Goal: Task Accomplishment & Management: Use online tool/utility

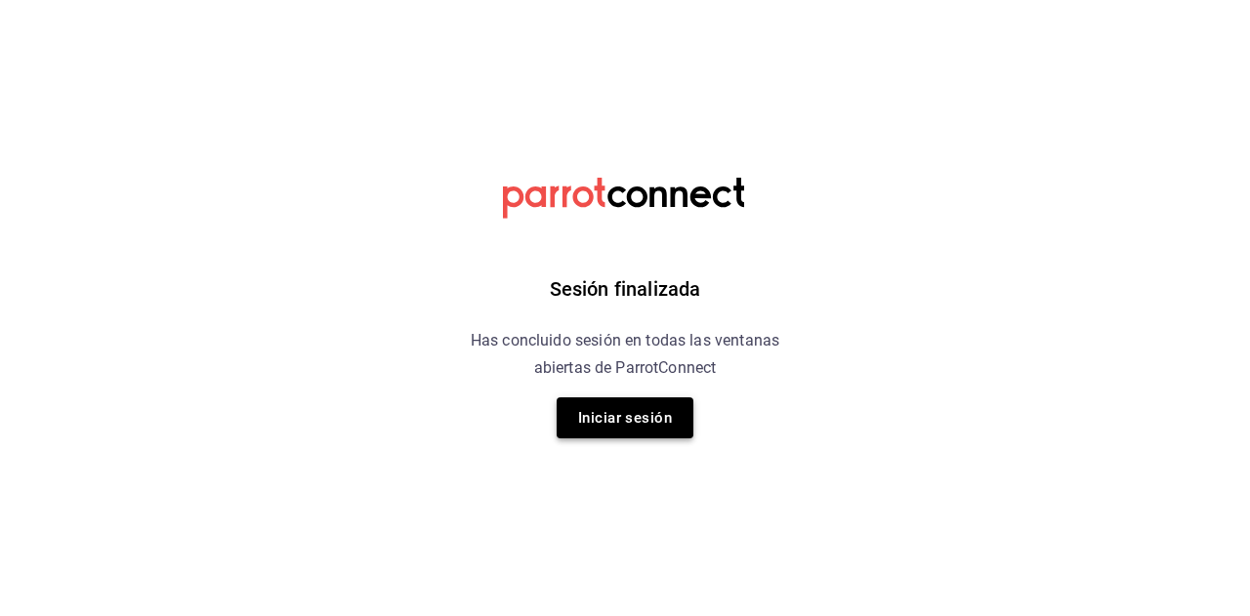
click at [622, 413] on button "Iniciar sesión" at bounding box center [624, 417] width 137 height 41
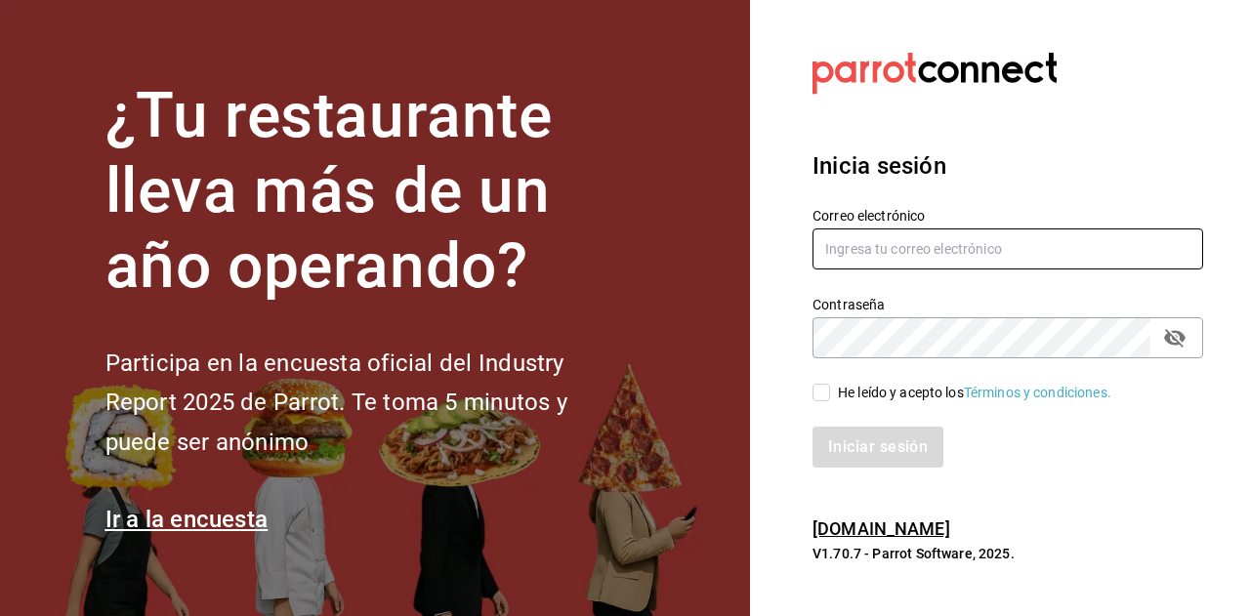
type input "[EMAIL_ADDRESS][DOMAIN_NAME]"
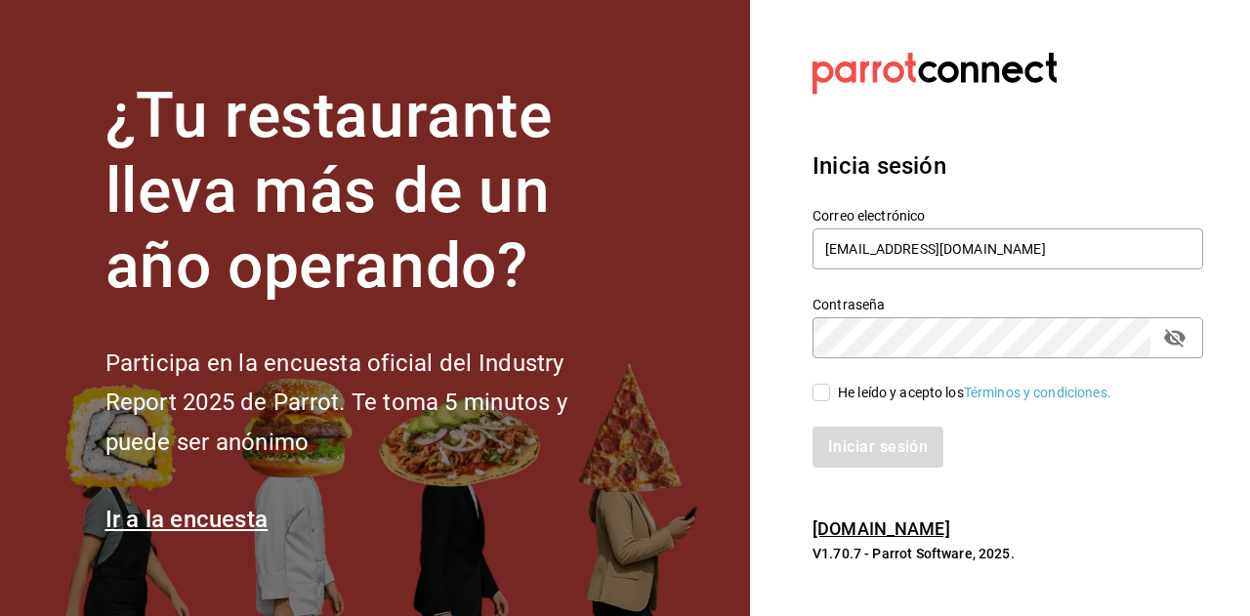
click at [836, 395] on span "He leído y acepto los Términos y condiciones." at bounding box center [970, 393] width 281 height 21
click at [830, 395] on input "He leído y acepto los Términos y condiciones." at bounding box center [821, 393] width 18 height 18
checkbox input "true"
click at [853, 448] on button "Iniciar sesión" at bounding box center [878, 447] width 133 height 41
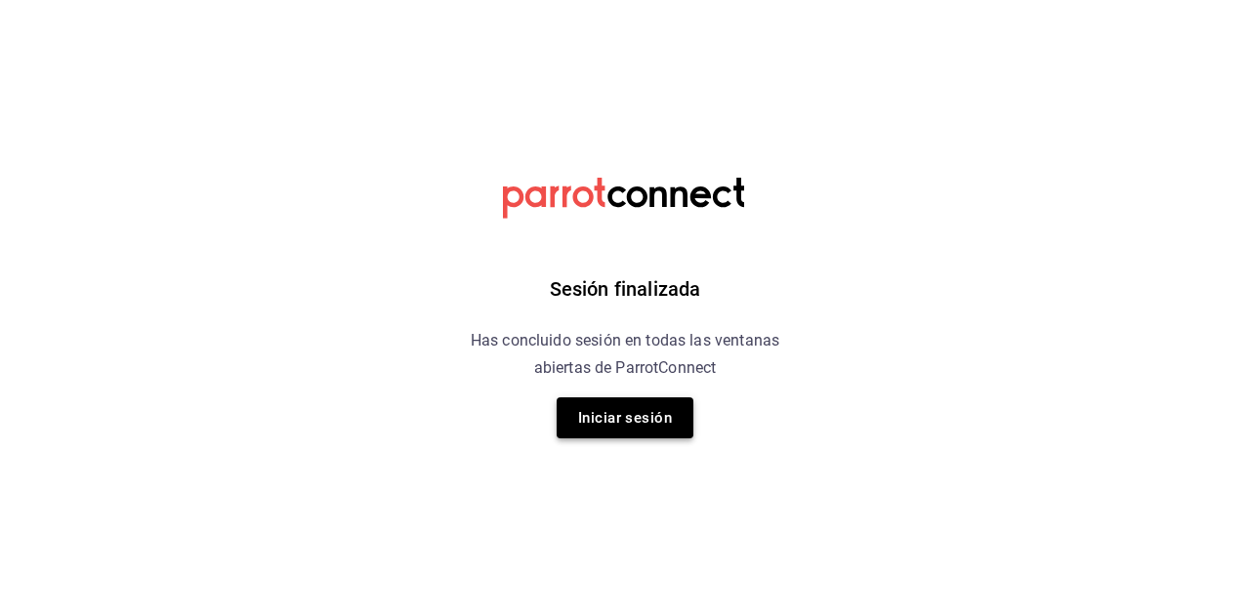
click at [661, 428] on button "Iniciar sesión" at bounding box center [624, 417] width 137 height 41
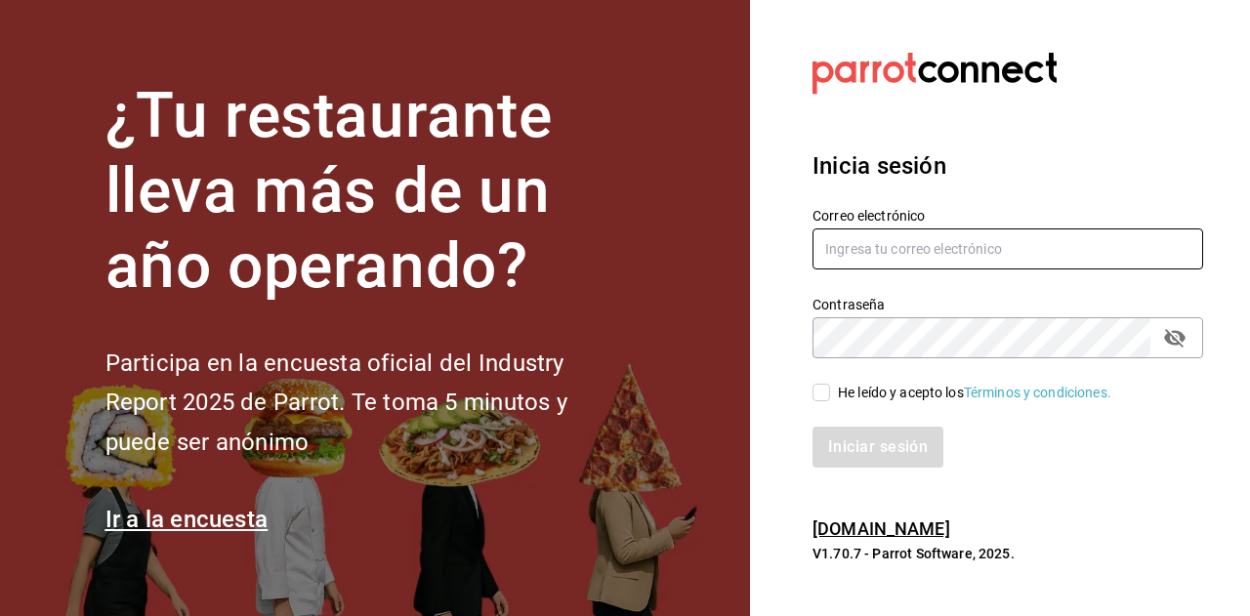
type input "[EMAIL_ADDRESS][DOMAIN_NAME]"
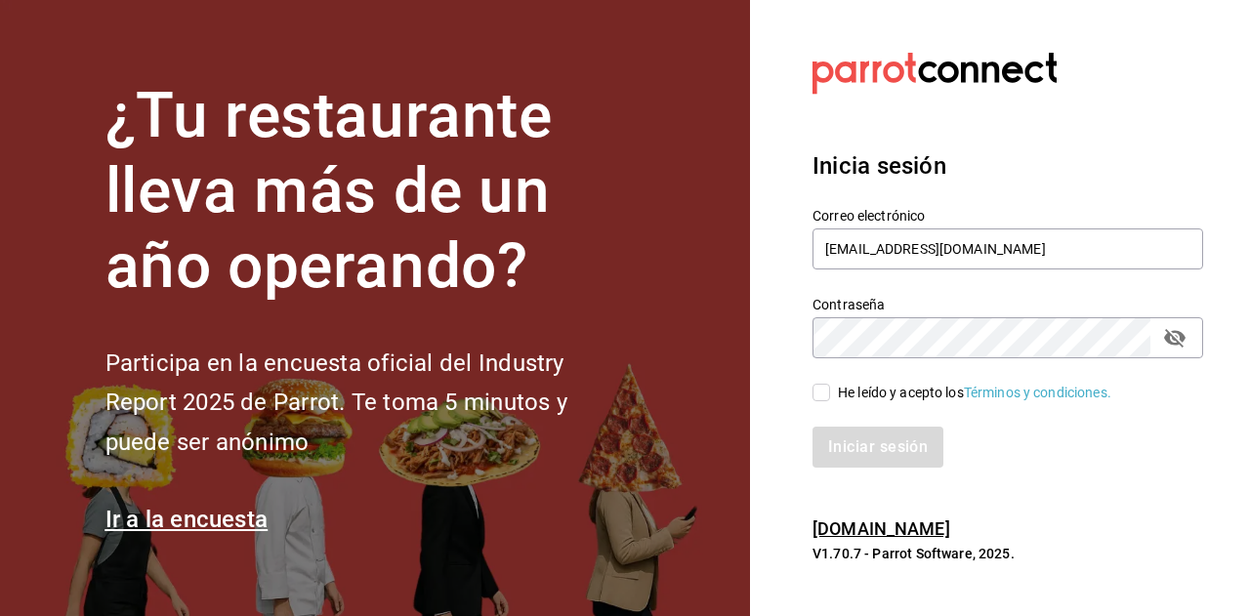
click at [814, 390] on input "He leído y acepto los Términos y condiciones." at bounding box center [821, 393] width 18 height 18
checkbox input "true"
click at [837, 435] on button "Iniciar sesión" at bounding box center [878, 447] width 133 height 41
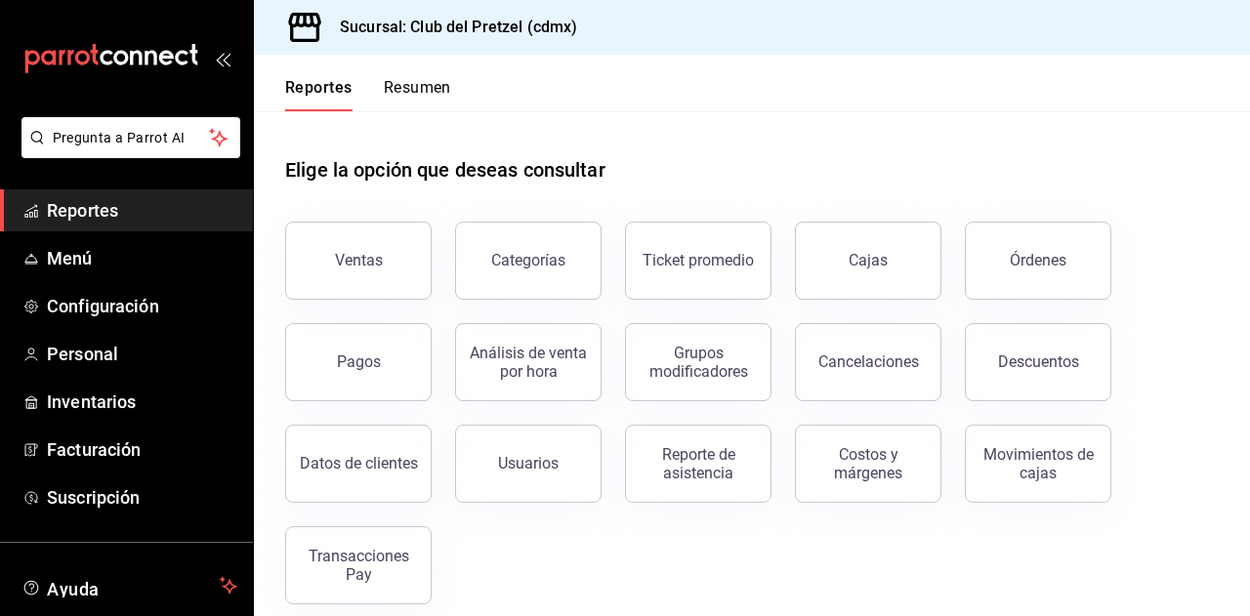
click at [355, 234] on button "Ventas" at bounding box center [358, 261] width 146 height 78
